Goal: Connect with others: Connect with other users

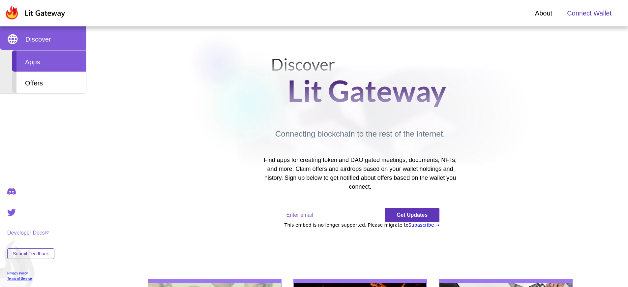
click at [49, 61] on div "Apps" at bounding box center [49, 60] width 74 height 21
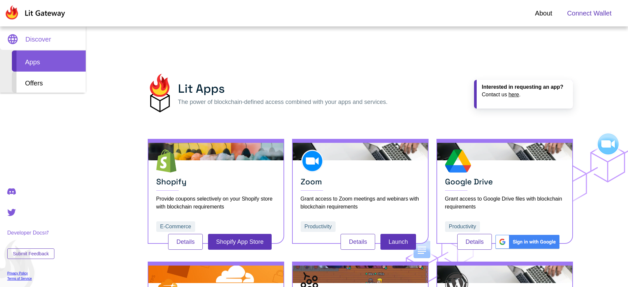
click at [589, 13] on span "Connect Wallet" at bounding box center [589, 13] width 44 height 10
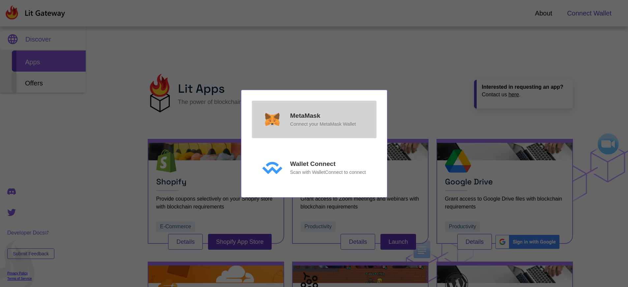
click at [305, 115] on p "MetaMask" at bounding box center [305, 116] width 30 height 10
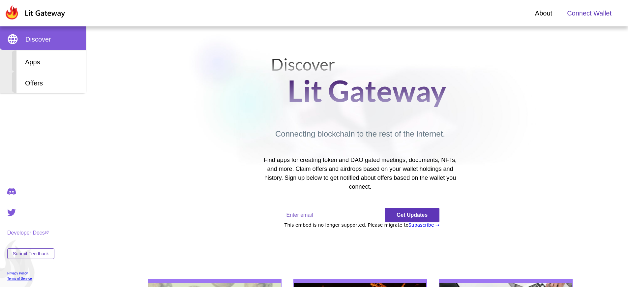
click at [589, 13] on span "Connect Wallet" at bounding box center [589, 13] width 44 height 10
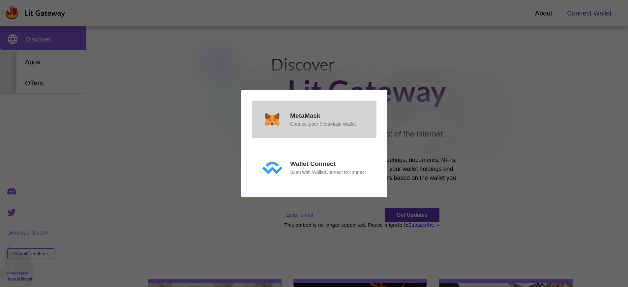
click at [305, 117] on p "MetaMask" at bounding box center [305, 116] width 30 height 10
click at [305, 115] on p "MetaMask" at bounding box center [305, 116] width 30 height 10
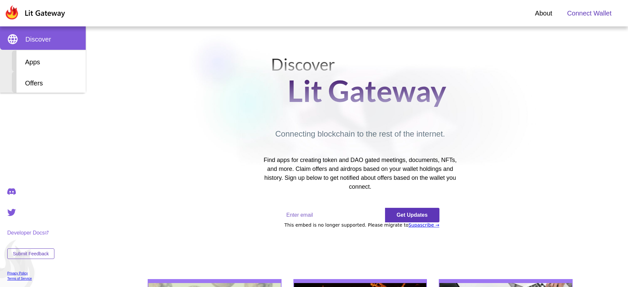
click at [589, 13] on span "Connect Wallet" at bounding box center [589, 13] width 44 height 10
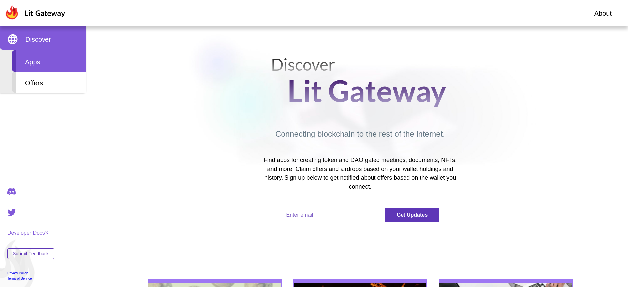
click at [49, 61] on div "Apps" at bounding box center [49, 60] width 74 height 21
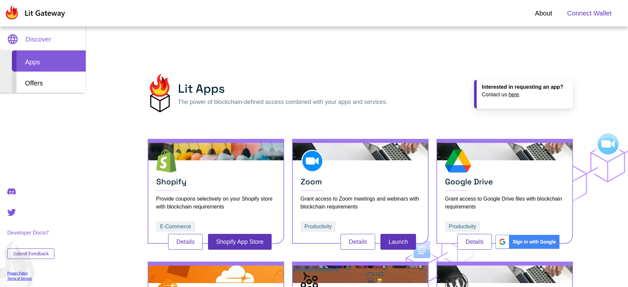
click at [589, 13] on span "Connect Wallet" at bounding box center [589, 13] width 44 height 10
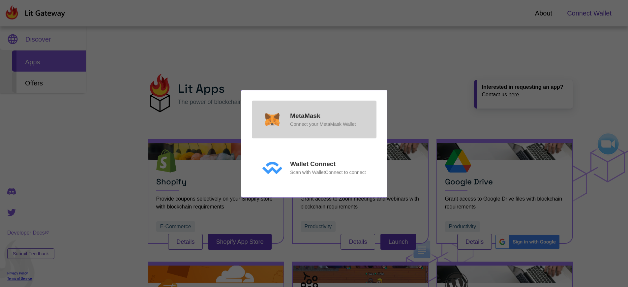
click at [305, 115] on p "MetaMask" at bounding box center [305, 116] width 30 height 10
click at [323, 124] on p "Connect your MetaMask Wallet" at bounding box center [323, 123] width 66 height 7
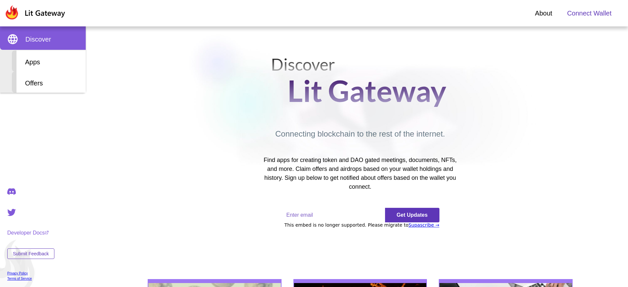
click at [589, 13] on span "Connect Wallet" at bounding box center [589, 13] width 44 height 10
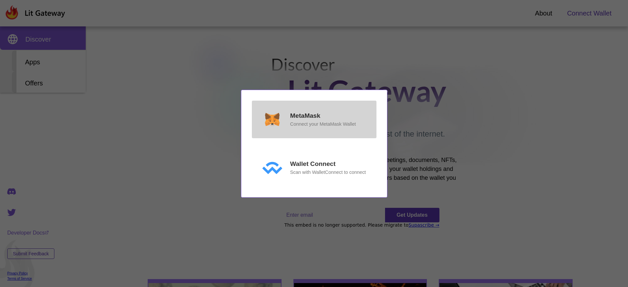
click at [305, 115] on p "MetaMask" at bounding box center [305, 116] width 30 height 10
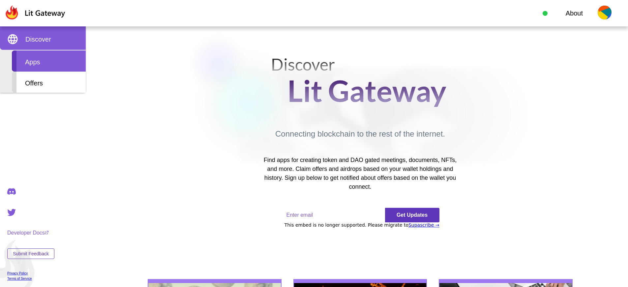
click at [49, 61] on div "Apps" at bounding box center [49, 60] width 74 height 21
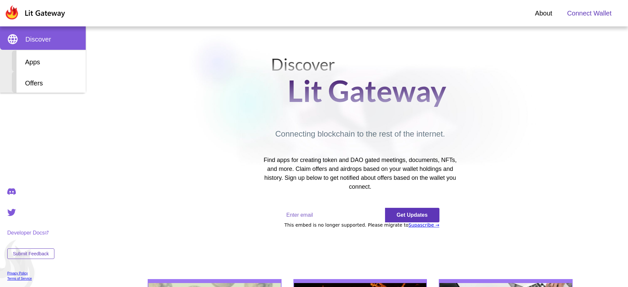
click at [589, 13] on span "Connect Wallet" at bounding box center [589, 13] width 44 height 10
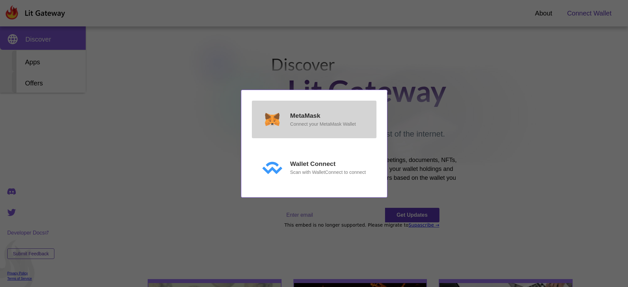
click at [305, 115] on p "MetaMask" at bounding box center [305, 116] width 30 height 10
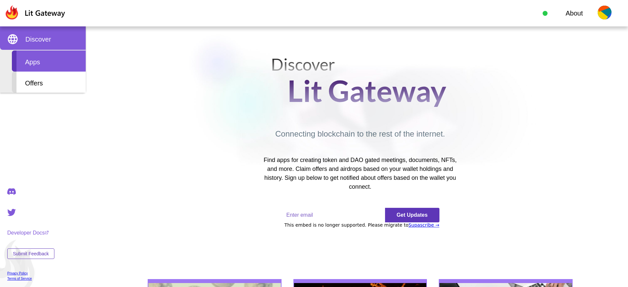
click at [49, 61] on div "Apps" at bounding box center [49, 60] width 74 height 21
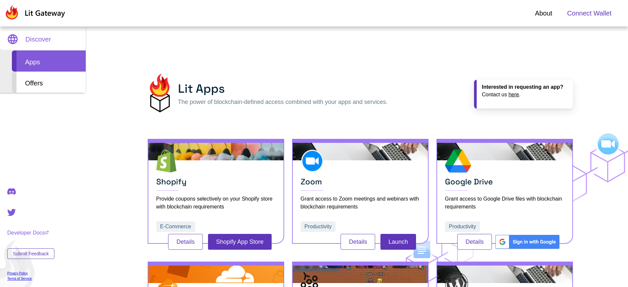
click at [589, 13] on span "Connect Wallet" at bounding box center [589, 13] width 44 height 10
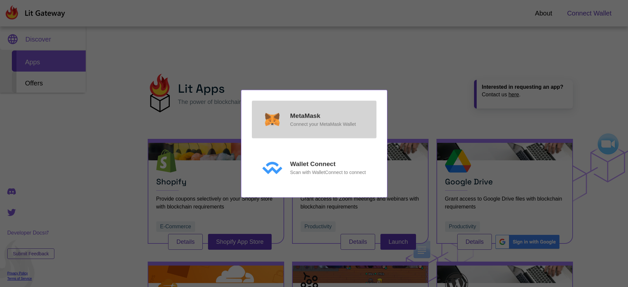
click at [305, 115] on p "MetaMask" at bounding box center [305, 116] width 30 height 10
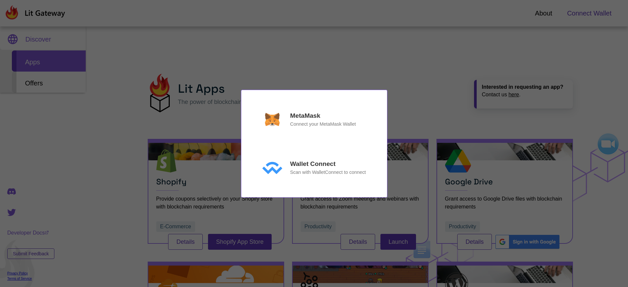
click at [589, 13] on div "MetaMask Connect your MetaMask Wallet Wallet Connect Scan with WalletConnect to…" at bounding box center [314, 143] width 628 height 287
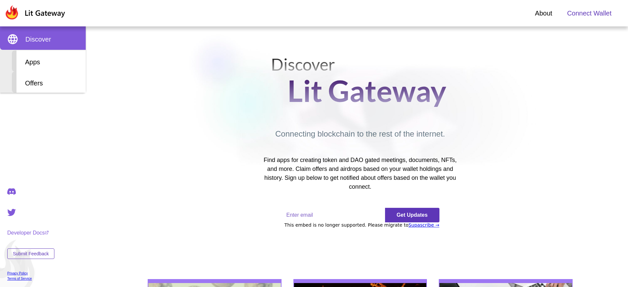
click at [589, 13] on span "Connect Wallet" at bounding box center [589, 13] width 44 height 10
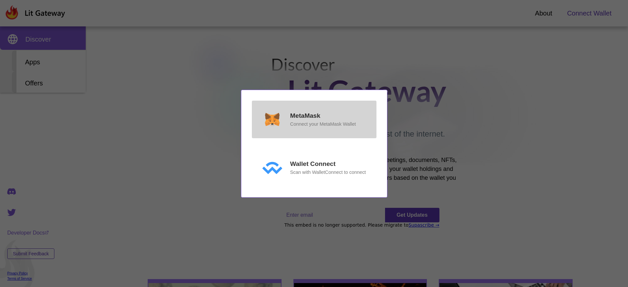
click at [305, 115] on p "MetaMask" at bounding box center [305, 116] width 30 height 10
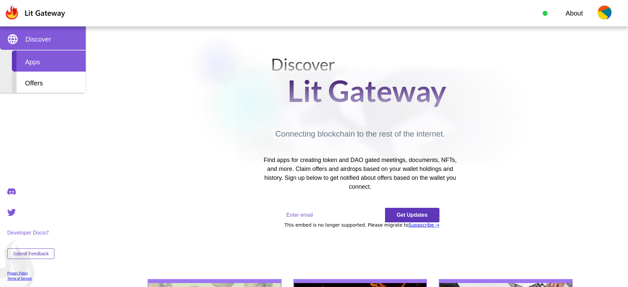
click at [49, 61] on div "Apps" at bounding box center [49, 60] width 74 height 21
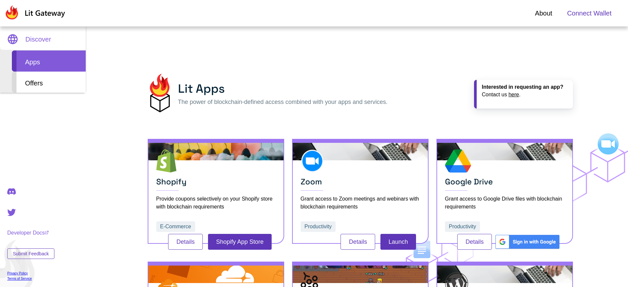
click at [589, 13] on span "Connect Wallet" at bounding box center [589, 13] width 44 height 10
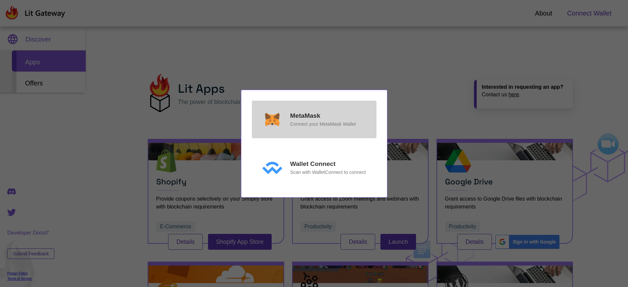
click at [305, 115] on p "MetaMask" at bounding box center [305, 116] width 30 height 10
click at [323, 128] on p "Connect your MetaMask Wallet" at bounding box center [323, 123] width 66 height 7
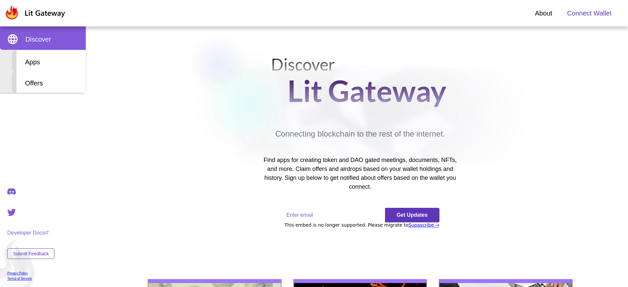
click at [589, 13] on span "Connect Wallet" at bounding box center [589, 13] width 44 height 10
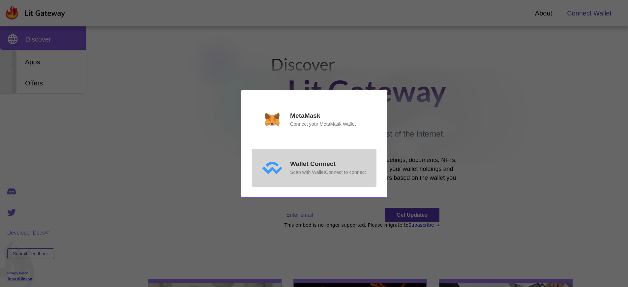
click at [312, 164] on p "Wallet Connect" at bounding box center [312, 164] width 45 height 10
